Goal: Check status: Check status

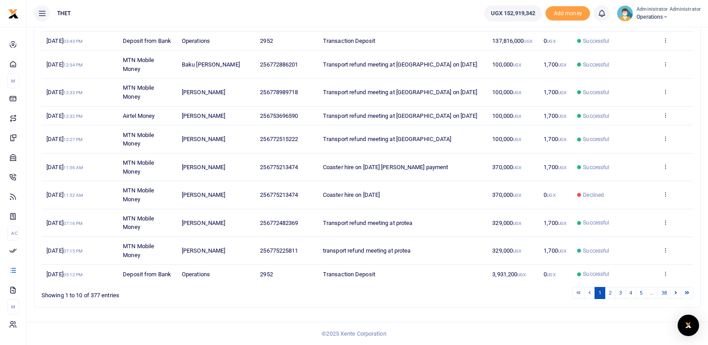
scroll to position [144, 0]
click at [667, 291] on link "38" at bounding box center [664, 293] width 13 height 12
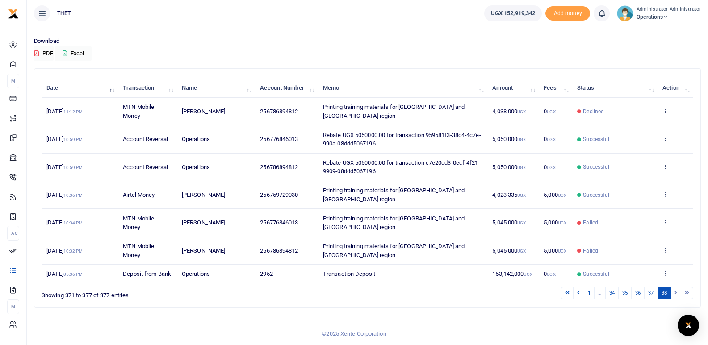
scroll to position [60, 0]
click at [601, 295] on li "…" at bounding box center [600, 293] width 11 height 12
click at [613, 293] on link "34" at bounding box center [611, 293] width 13 height 12
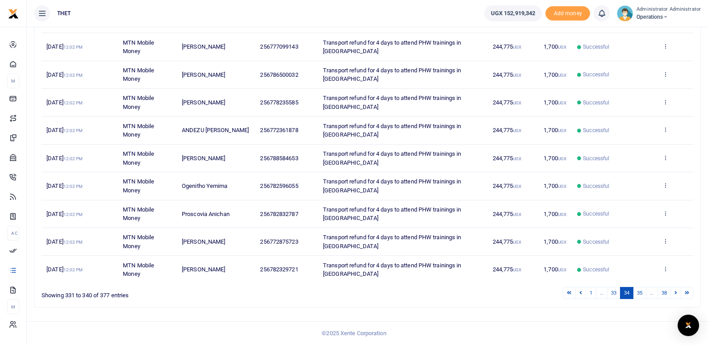
scroll to position [161, 0]
click at [611, 294] on link "33" at bounding box center [613, 293] width 13 height 12
click at [611, 295] on link "32" at bounding box center [613, 293] width 13 height 12
click at [611, 295] on link "31" at bounding box center [613, 293] width 13 height 12
click at [611, 295] on link "30" at bounding box center [613, 293] width 13 height 12
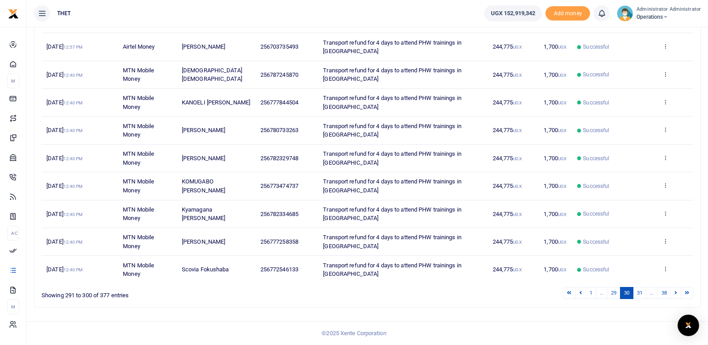
click at [611, 295] on link "29" at bounding box center [613, 293] width 13 height 12
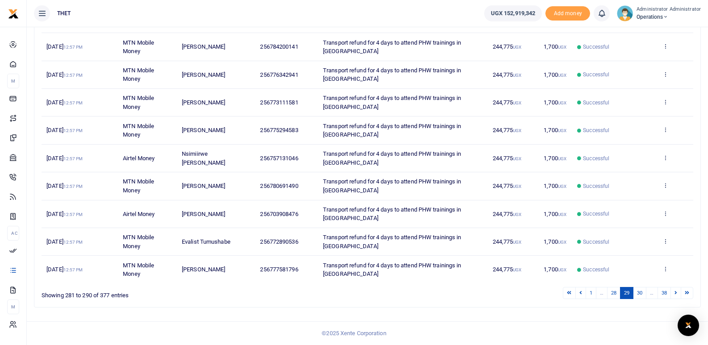
click at [611, 295] on link "28" at bounding box center [613, 293] width 13 height 12
click at [611, 295] on link "27" at bounding box center [613, 293] width 13 height 12
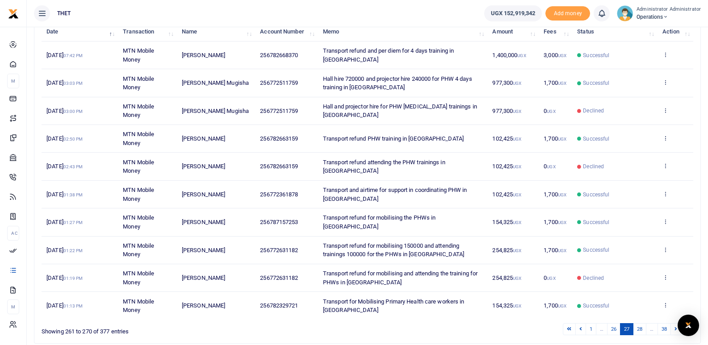
scroll to position [114, 0]
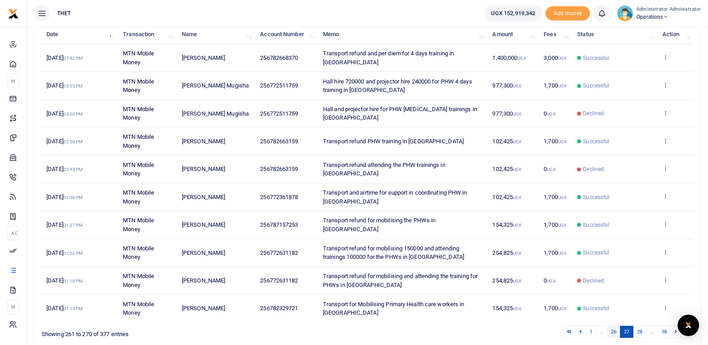
click at [613, 338] on link "26" at bounding box center [613, 332] width 13 height 12
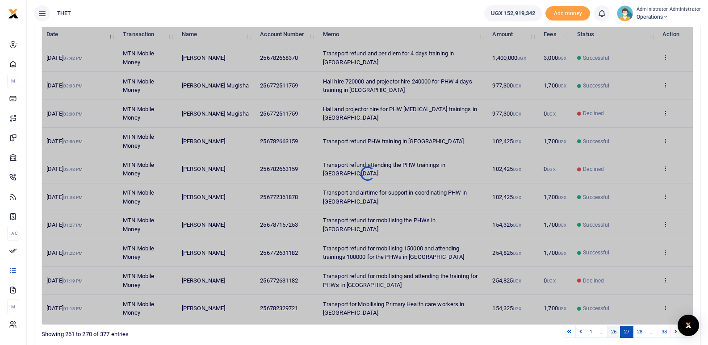
scroll to position [115, 0]
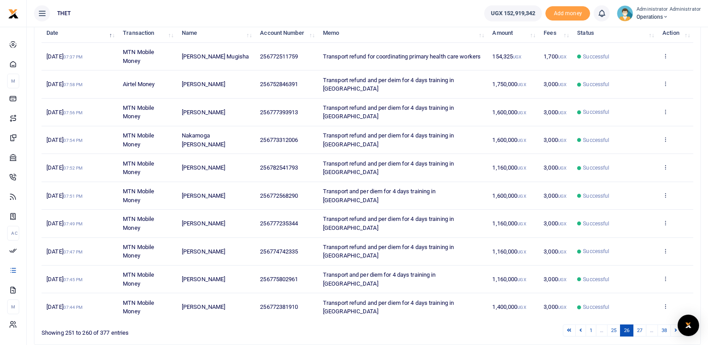
click at [613, 337] on link "25" at bounding box center [613, 331] width 13 height 12
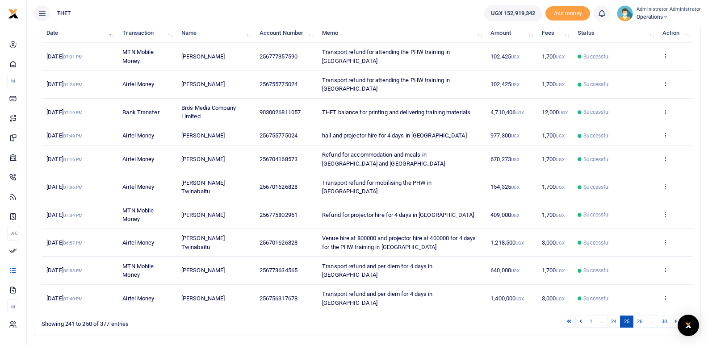
click at [665, 162] on icon at bounding box center [666, 158] width 6 height 6
click at [628, 181] on link "View details" at bounding box center [632, 182] width 71 height 13
